Goal: Task Accomplishment & Management: Use online tool/utility

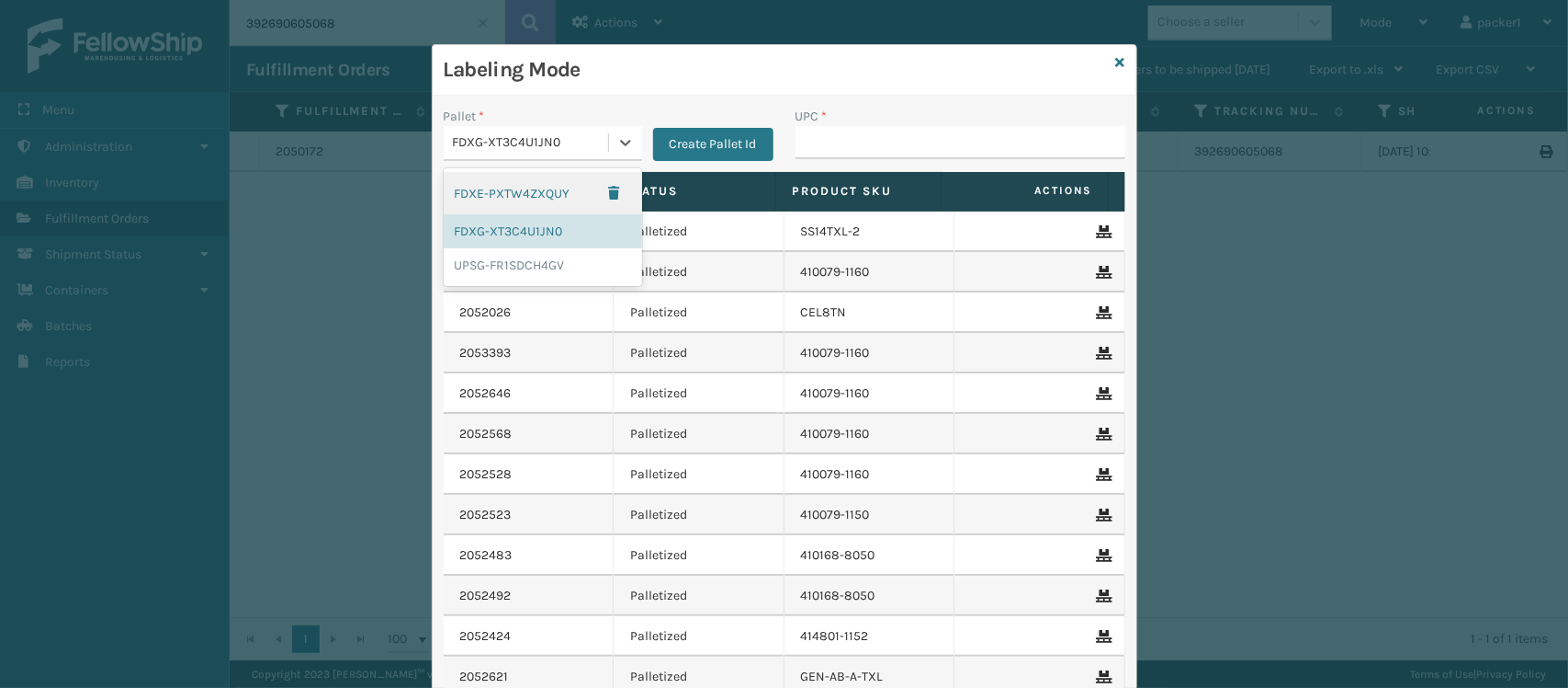
click at [597, 141] on div "FDXG-XT3C4U1JN0" at bounding box center [531, 143] width 157 height 19
click at [548, 228] on div "FDXG-XT3C4U1JN0" at bounding box center [543, 231] width 199 height 34
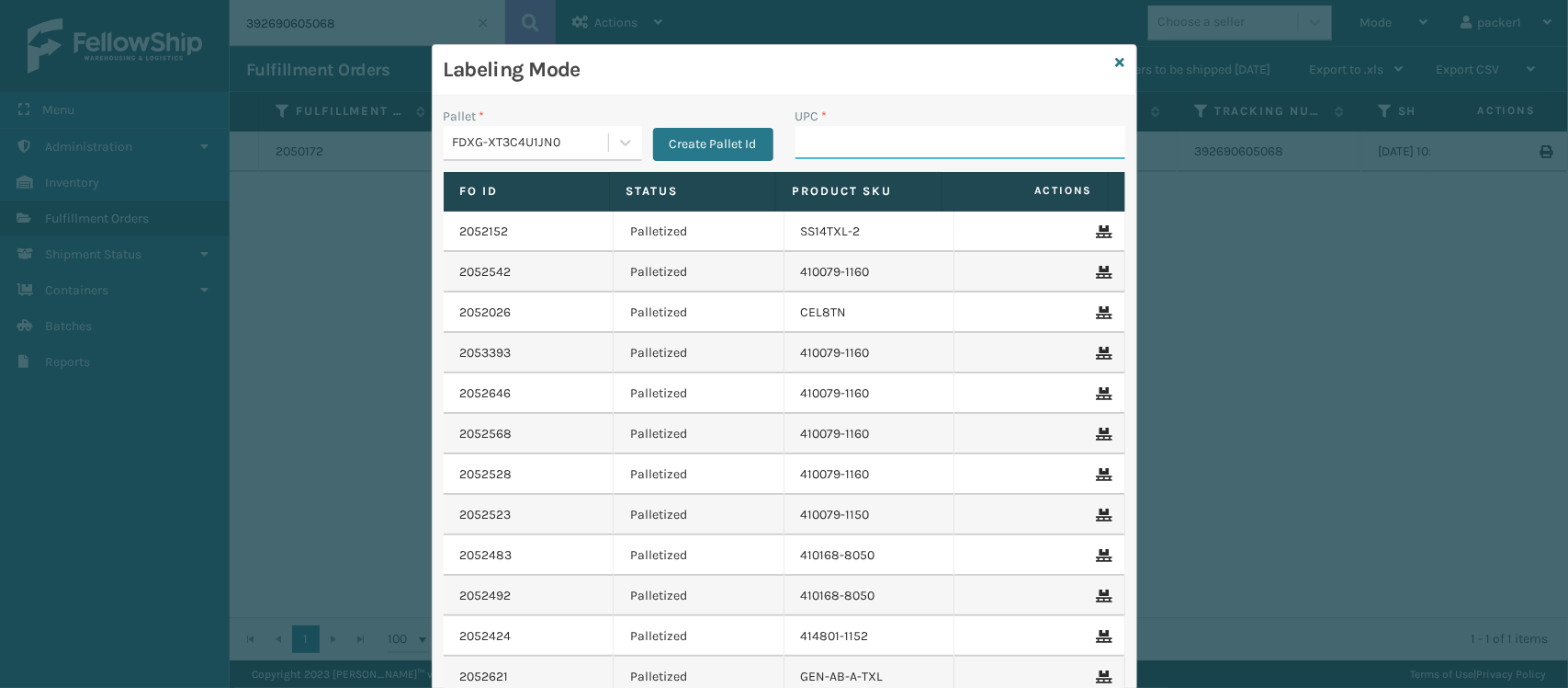
click at [919, 136] on input "UPC *" at bounding box center [960, 143] width 330 height 33
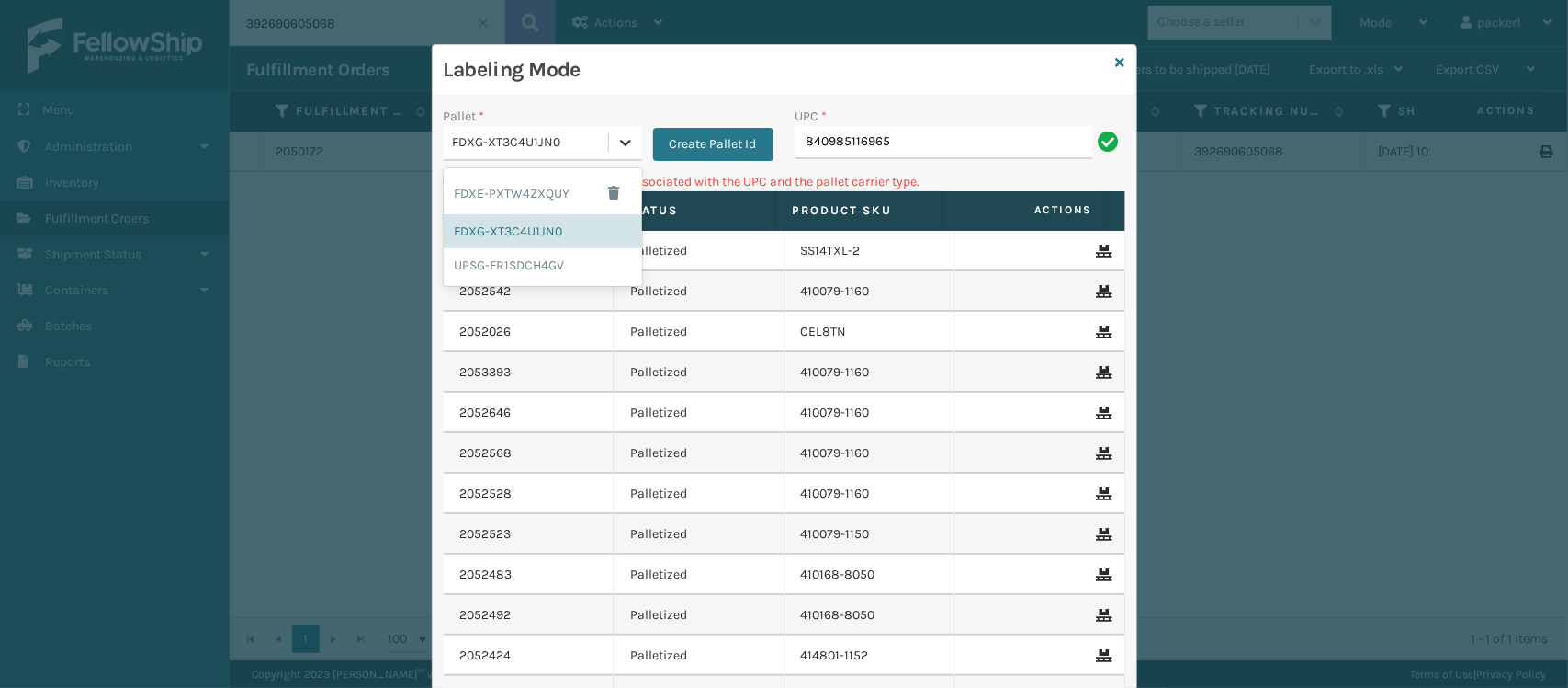
click at [618, 131] on div at bounding box center [625, 143] width 33 height 33
click at [540, 259] on div "UPSG-FR1SDCH4GV" at bounding box center [543, 265] width 199 height 34
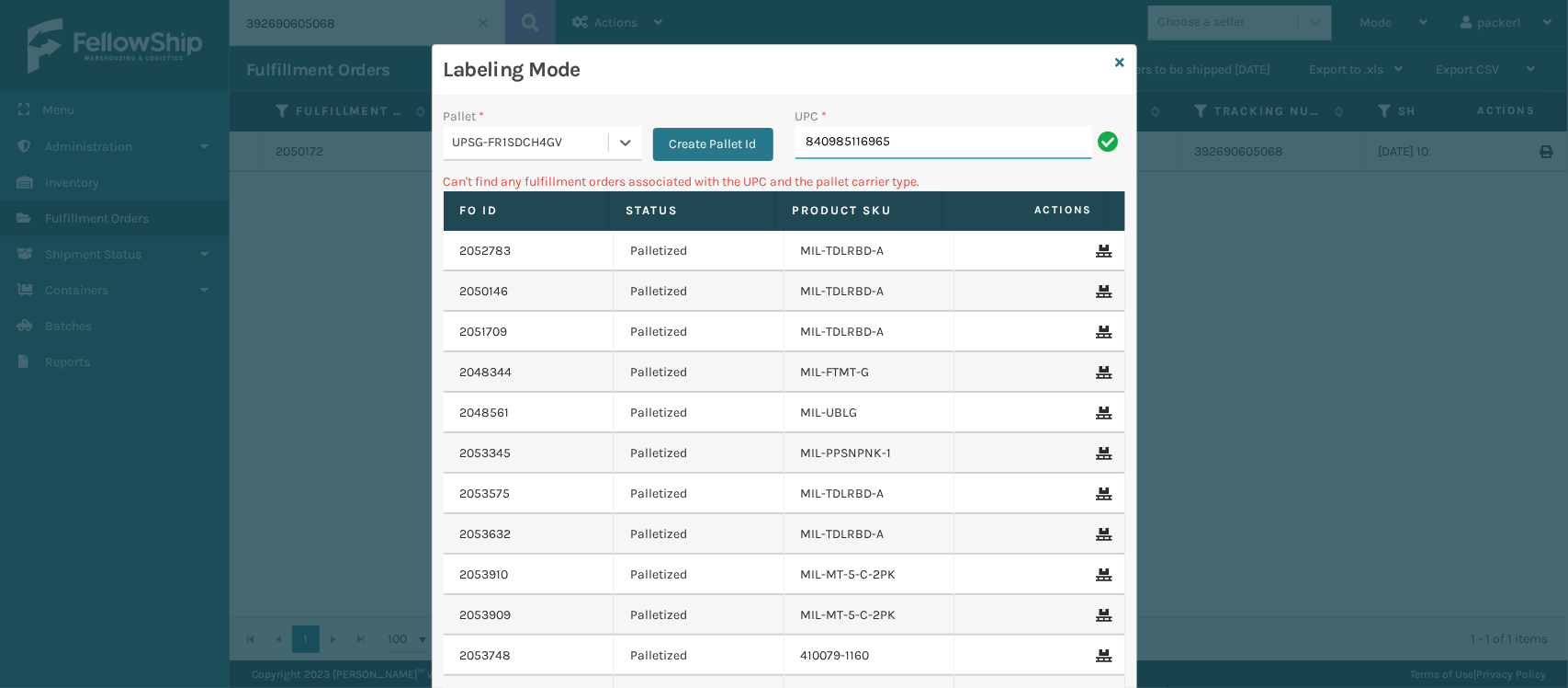
click at [894, 131] on input "840985116965" at bounding box center [944, 143] width 297 height 33
type input "8"
type input "MIL-HK612-6"
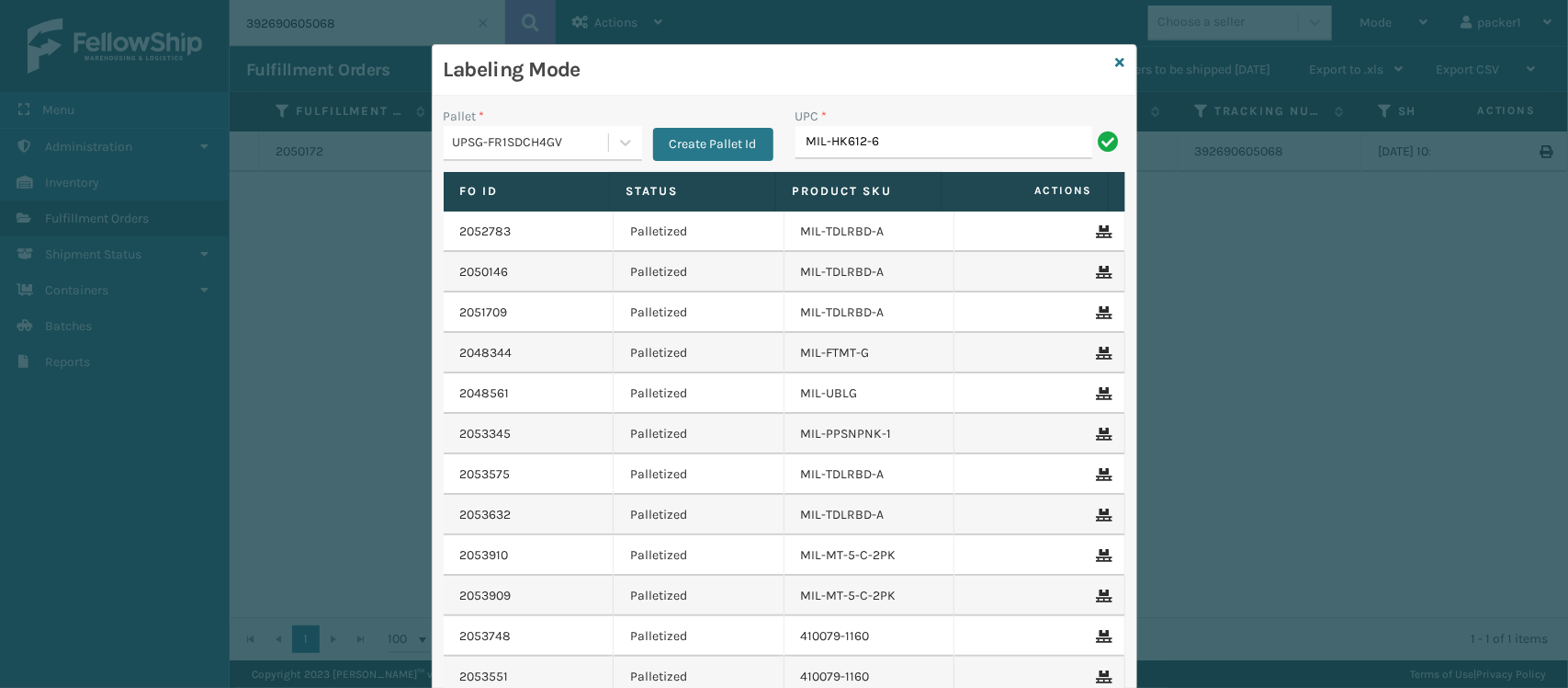
type input "MIL-HK612-6"
